Goal: Task Accomplishment & Management: Use online tool/utility

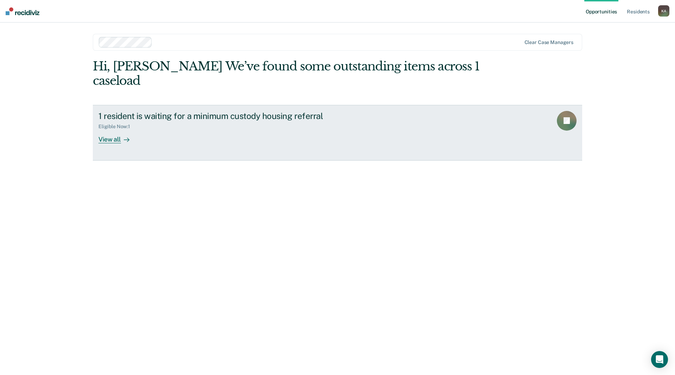
click at [115, 129] on div "View all" at bounding box center [117, 136] width 39 height 14
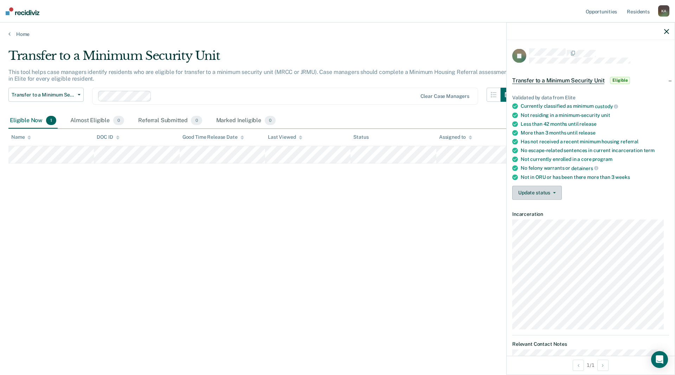
click at [544, 191] on button "Update status" at bounding box center [537, 192] width 50 height 14
click at [543, 208] on button "[PERSON_NAME] Submitted" at bounding box center [550, 209] width 76 height 11
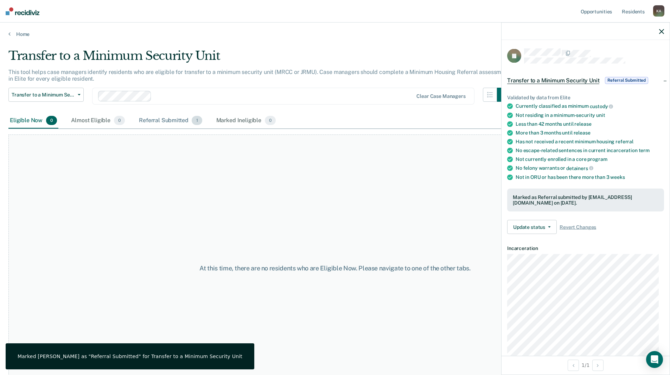
click at [164, 121] on div "Referral Submitted 1" at bounding box center [171, 120] width 66 height 15
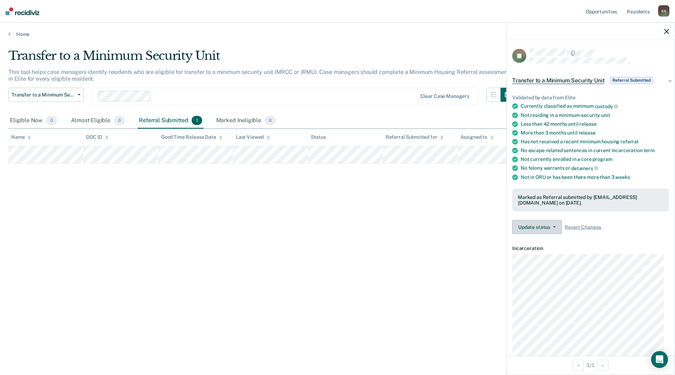
click at [539, 227] on button "Update status" at bounding box center [537, 227] width 50 height 14
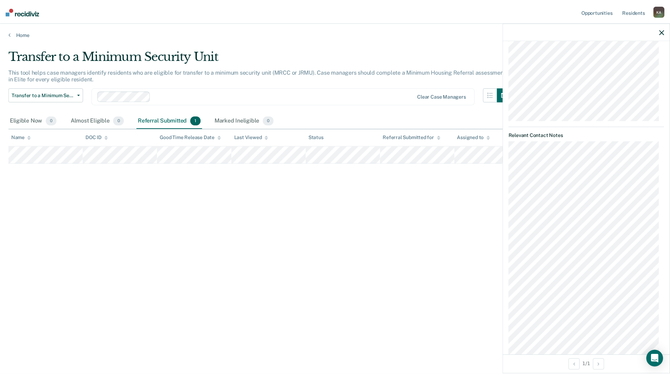
scroll to position [274, 0]
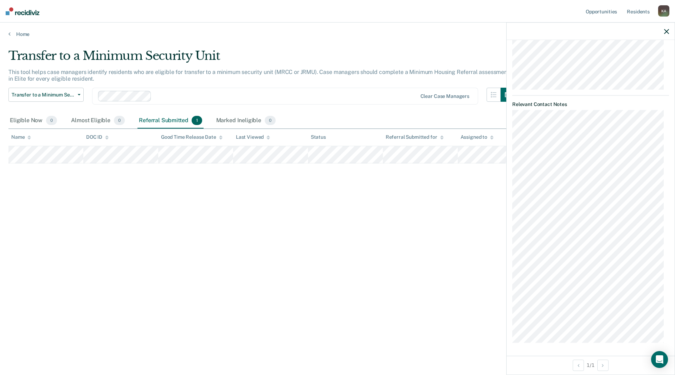
click at [371, 261] on div "Transfer to a Minimum Security Unit This tool helps case managers identify resi…" at bounding box center [337, 185] width 658 height 273
click at [21, 124] on div "Eligible Now 0" at bounding box center [33, 120] width 50 height 15
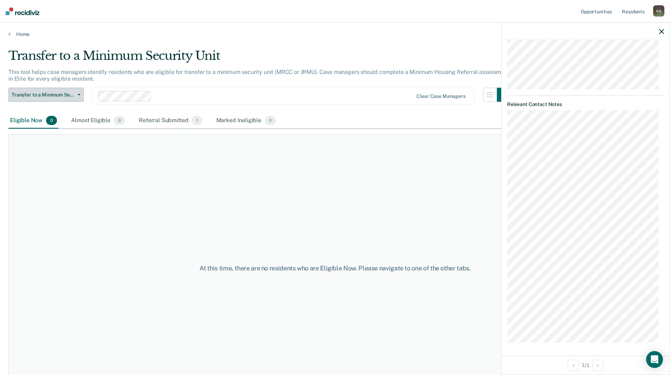
click at [38, 96] on span "Transfer to a Minimum Security Unit" at bounding box center [43, 95] width 63 height 6
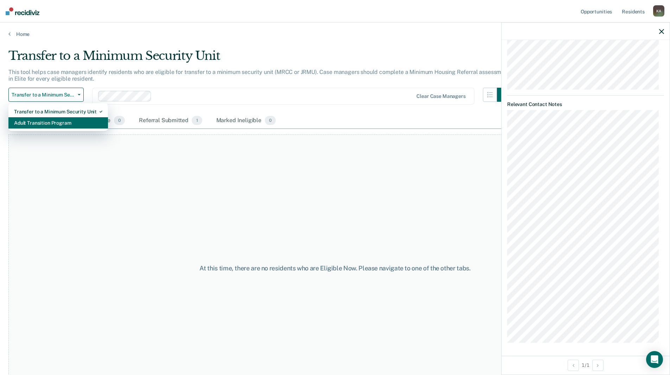
click at [45, 122] on div "Adult Transition Program" at bounding box center [58, 122] width 88 height 11
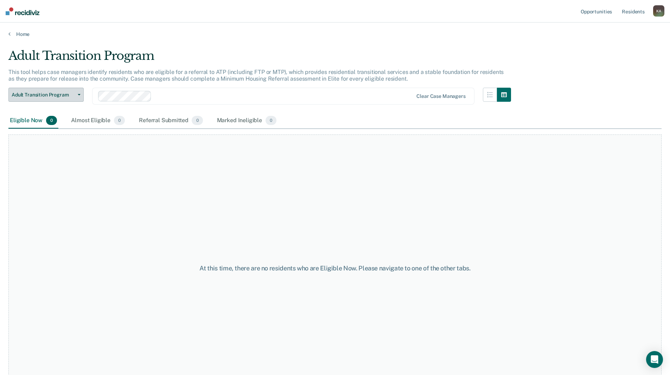
click at [48, 92] on span "Adult Transition Program" at bounding box center [43, 95] width 63 height 6
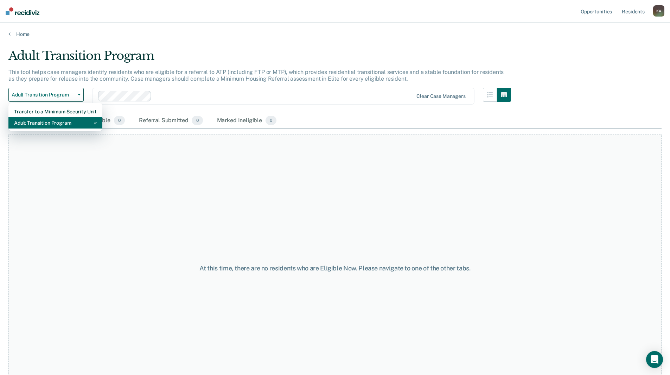
click at [53, 123] on div "Adult Transition Program" at bounding box center [55, 122] width 83 height 11
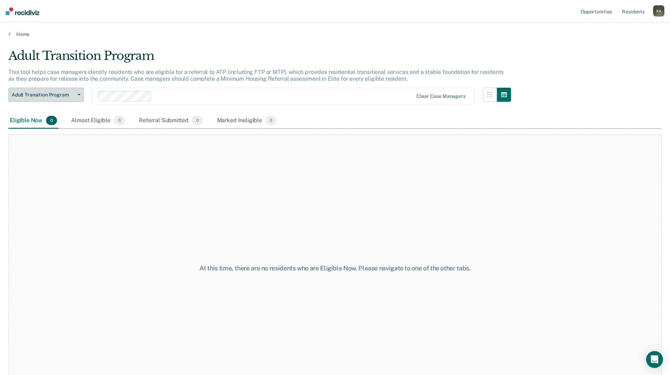
click at [55, 96] on span "Adult Transition Program" at bounding box center [43, 95] width 63 height 6
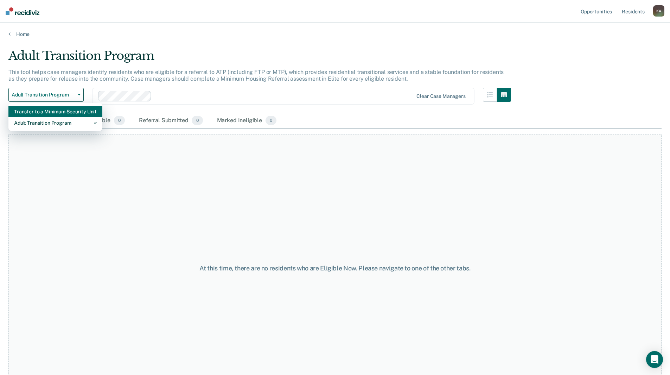
click at [56, 113] on div "Transfer to a Minimum Security Unit" at bounding box center [55, 111] width 83 height 11
